Goal: Book appointment/travel/reservation

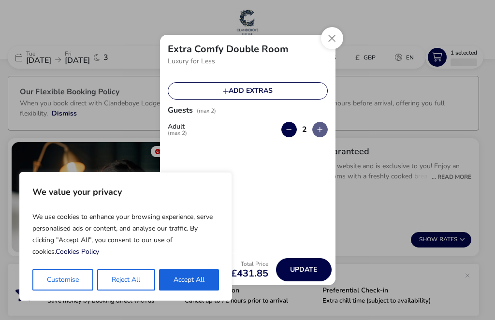
click at [201, 281] on button "Accept All" at bounding box center [189, 280] width 60 height 21
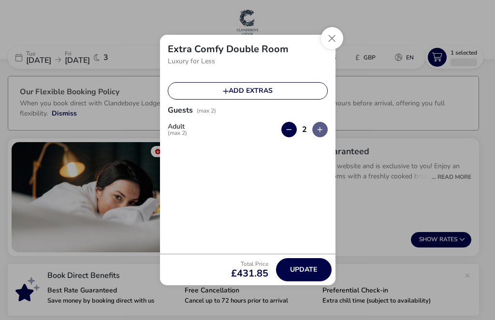
checkbox input "true"
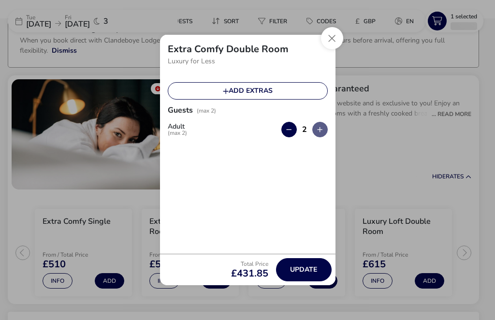
scroll to position [75, 0]
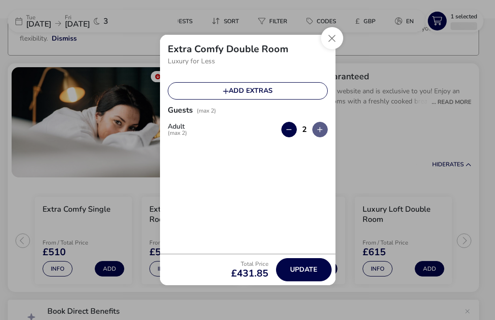
click at [331, 41] on button "Close" at bounding box center [332, 38] width 22 height 22
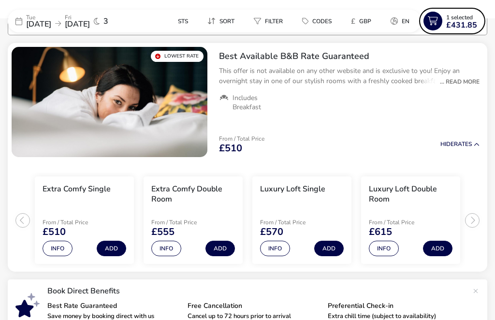
scroll to position [0, 0]
